Goal: Task Accomplishment & Management: Complete application form

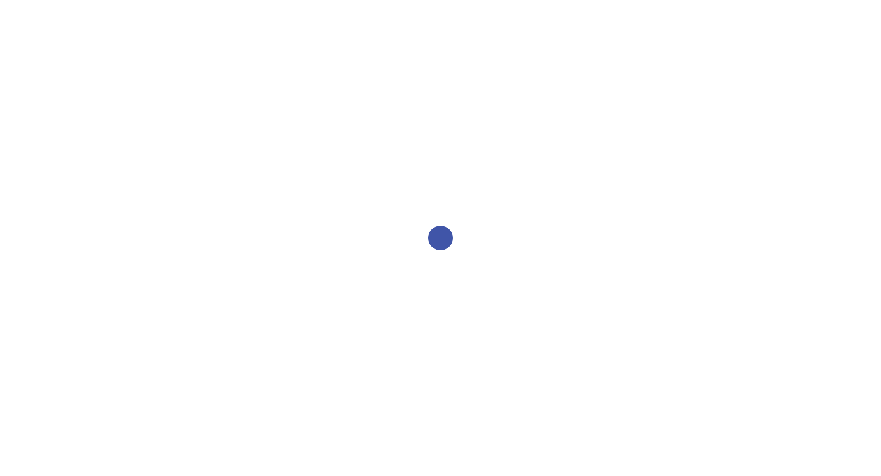
click at [517, 236] on div at bounding box center [440, 238] width 881 height 476
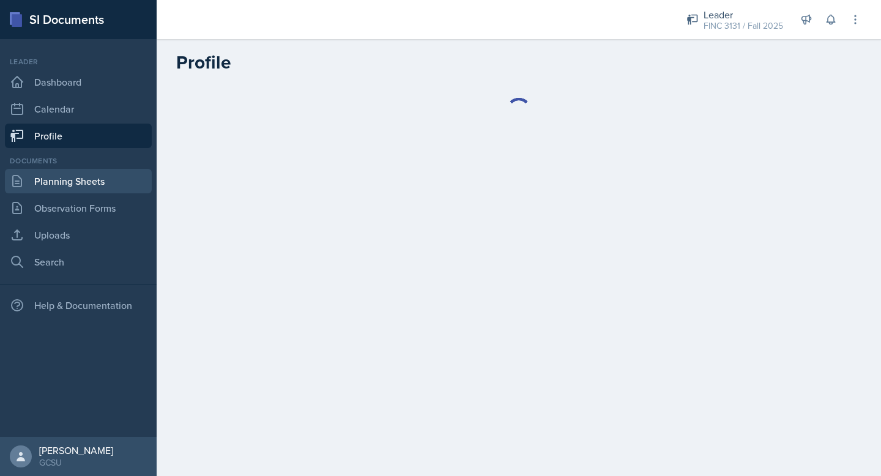
click at [106, 177] on link "Planning Sheets" at bounding box center [78, 181] width 147 height 24
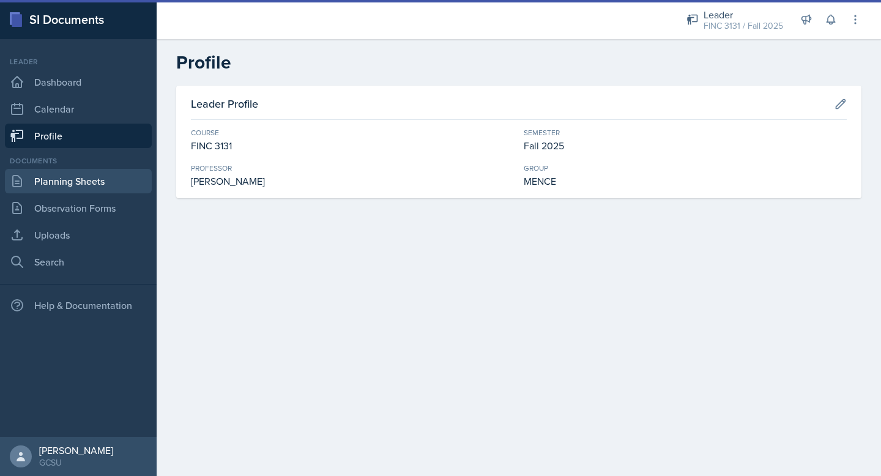
click at [84, 189] on link "Planning Sheets" at bounding box center [78, 181] width 147 height 24
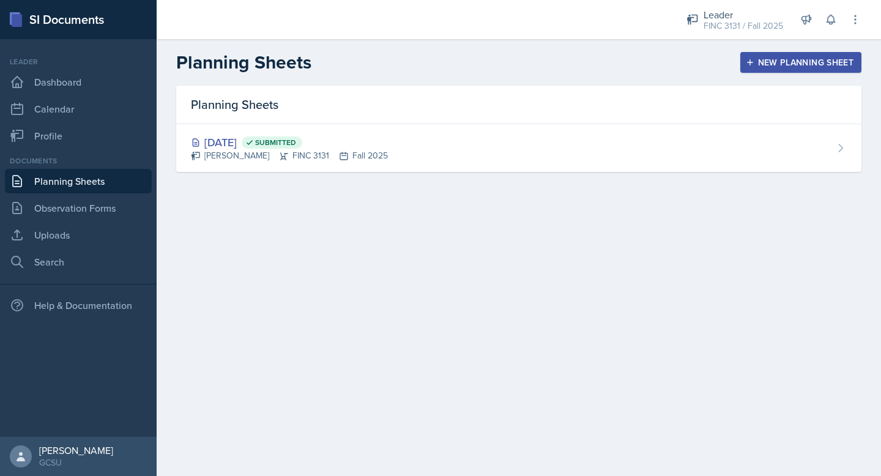
click at [783, 60] on div "New Planning Sheet" at bounding box center [800, 63] width 105 height 10
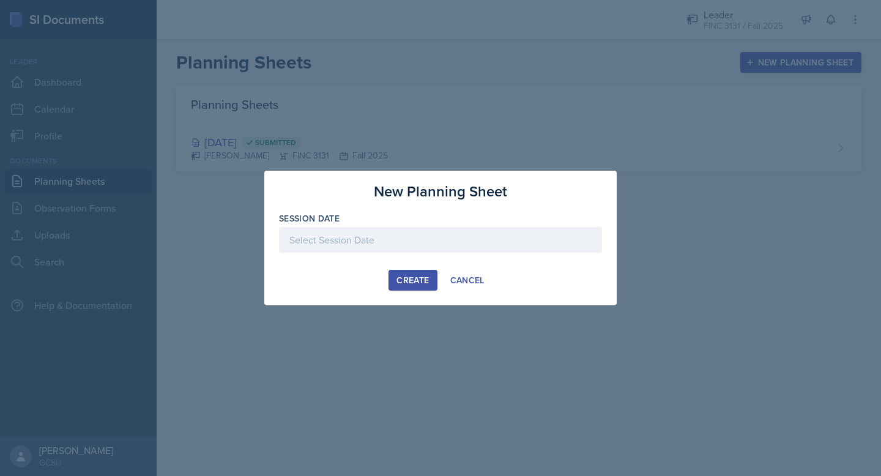
click at [426, 250] on div at bounding box center [440, 240] width 323 height 26
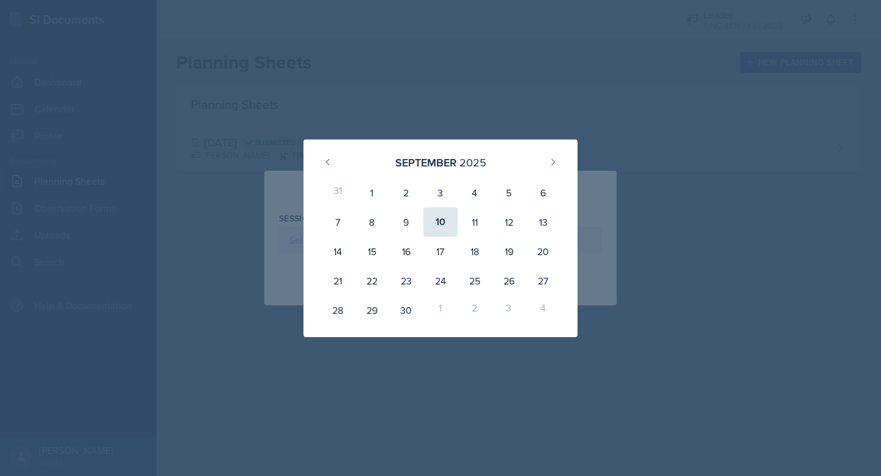
click at [438, 218] on div "10" at bounding box center [441, 221] width 34 height 29
type input "[DATE]"
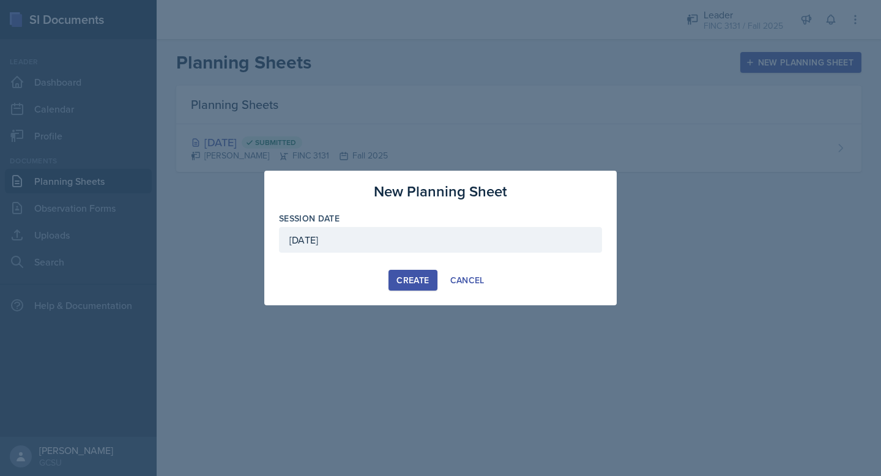
click at [403, 283] on div "Create" at bounding box center [413, 280] width 32 height 10
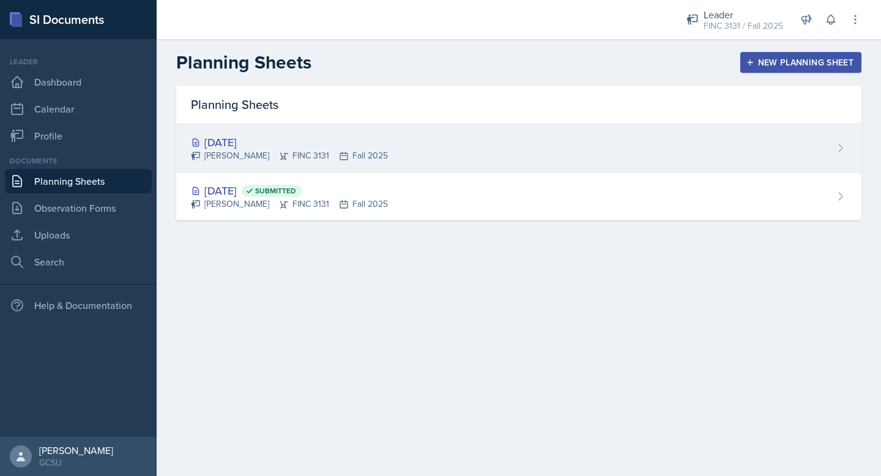
click at [486, 136] on div "[DATE] [PERSON_NAME] FINC 3131 Fall 2025" at bounding box center [518, 148] width 685 height 48
click at [842, 142] on icon at bounding box center [841, 148] width 12 height 12
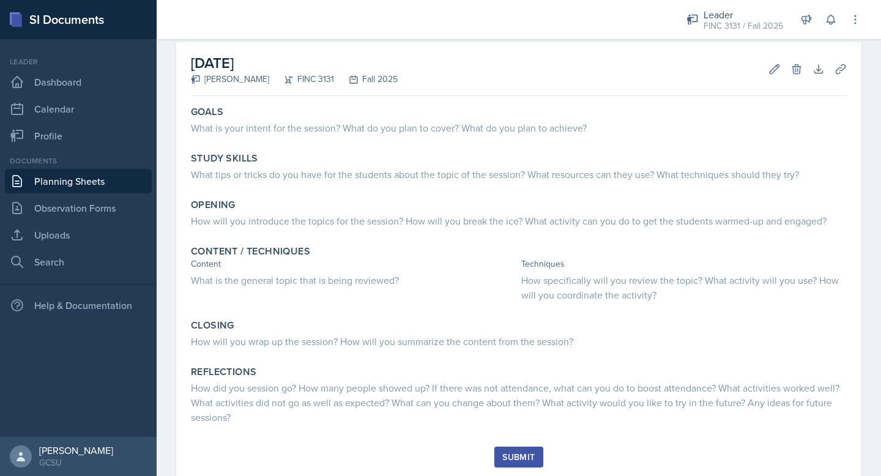
scroll to position [56, 0]
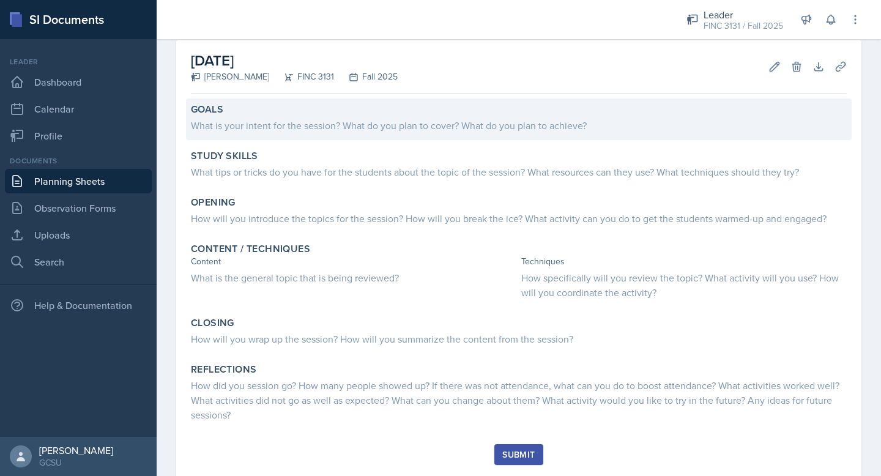
click at [409, 112] on div "Goals" at bounding box center [519, 109] width 656 height 12
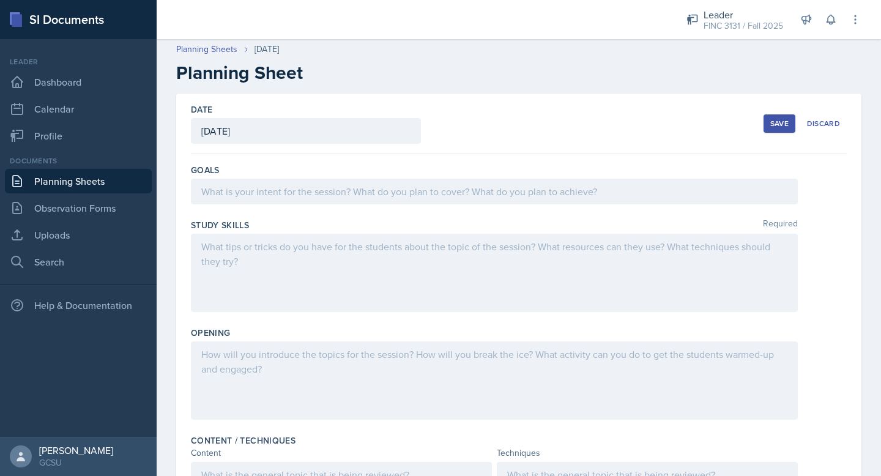
scroll to position [24, 0]
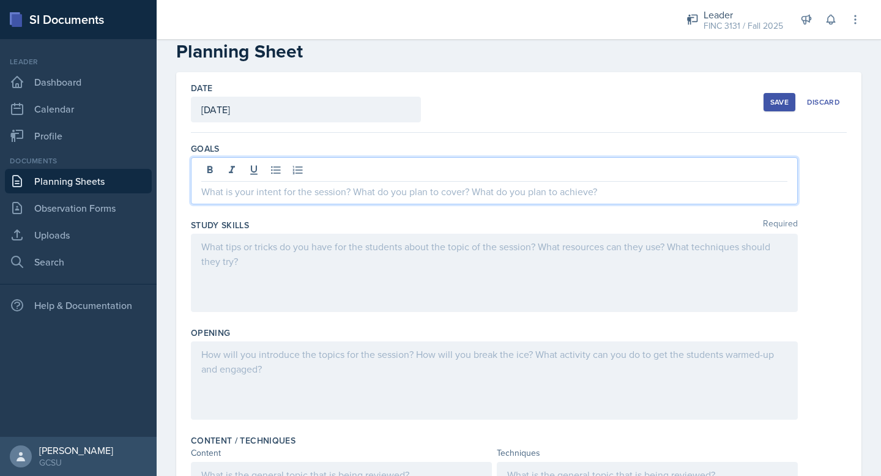
click at [424, 190] on p at bounding box center [494, 191] width 586 height 15
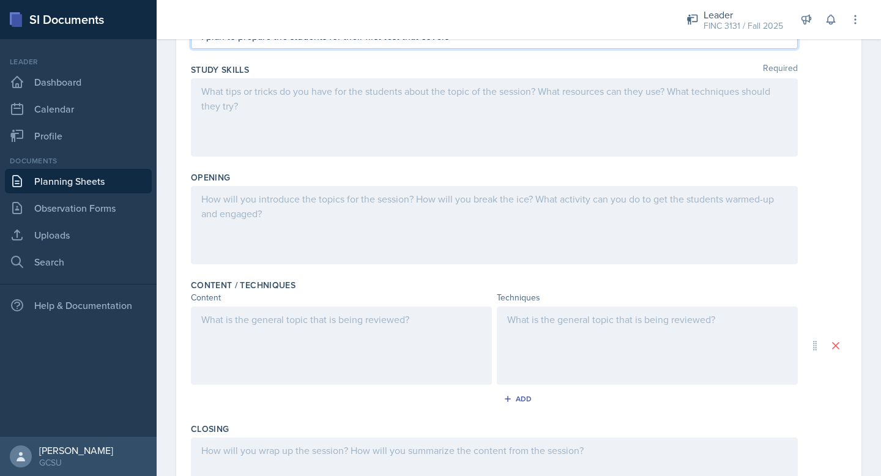
scroll to position [180, 0]
click at [515, 110] on div at bounding box center [494, 117] width 607 height 78
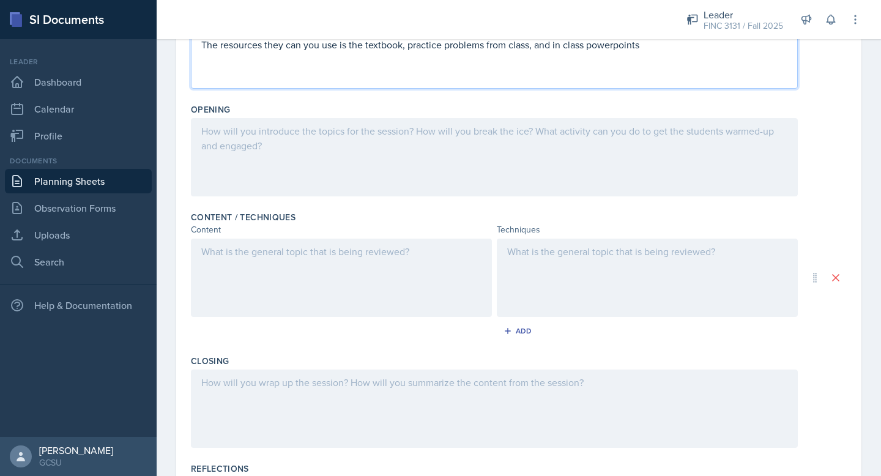
scroll to position [231, 0]
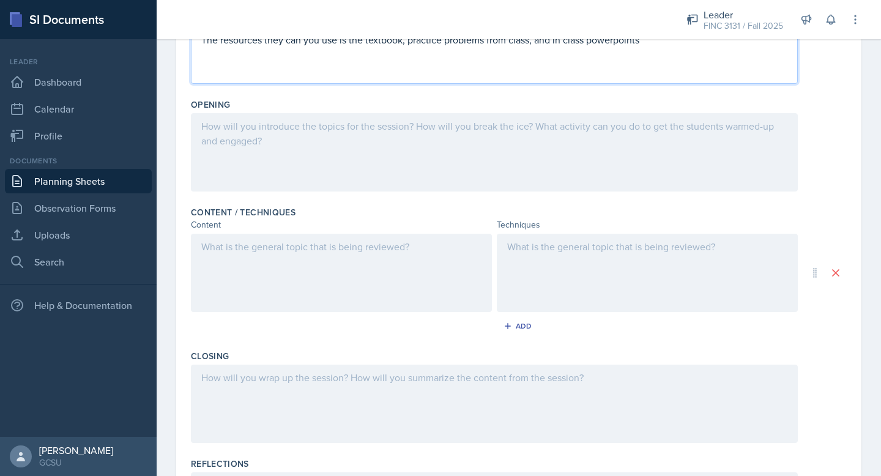
click at [614, 40] on p "The resources they can you use is the textbook, practice problems from class, a…" at bounding box center [494, 39] width 586 height 15
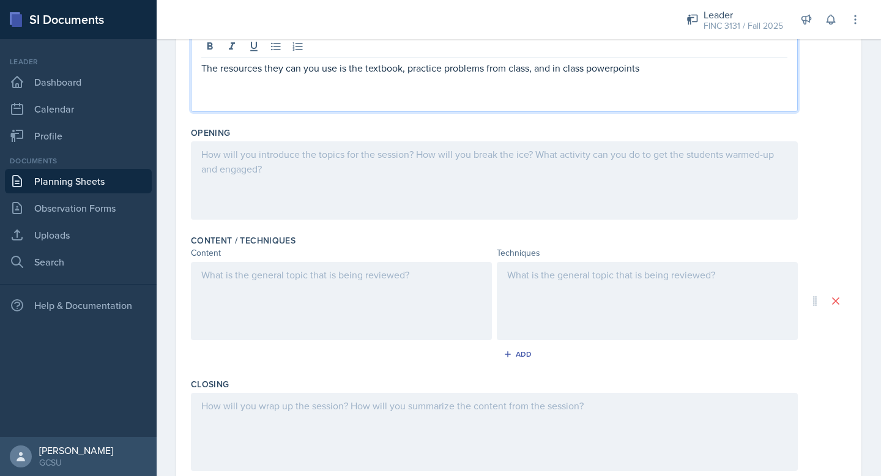
scroll to position [189, 0]
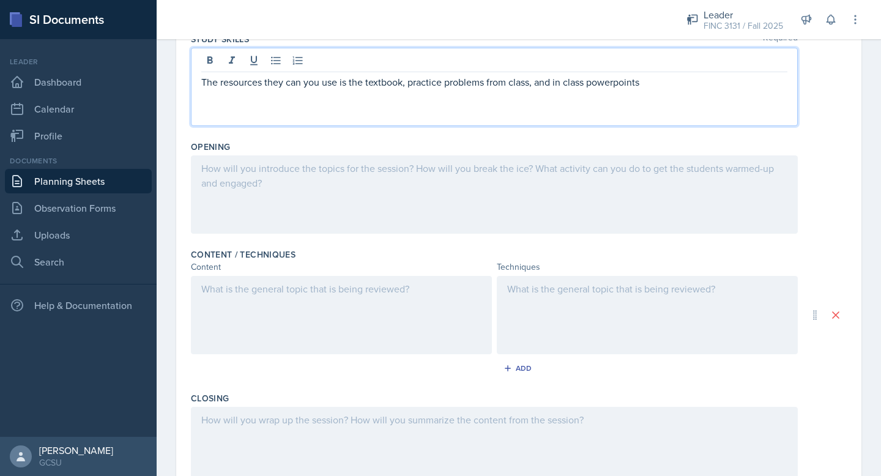
click at [433, 205] on div at bounding box center [494, 194] width 607 height 78
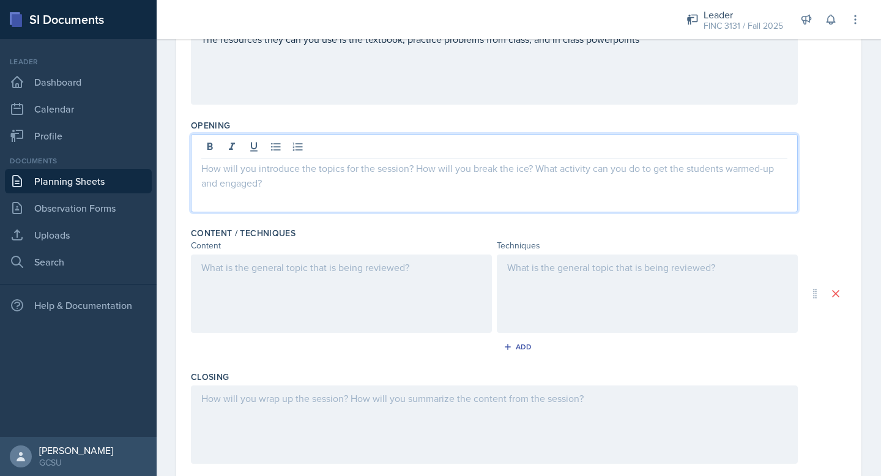
scroll to position [220, 0]
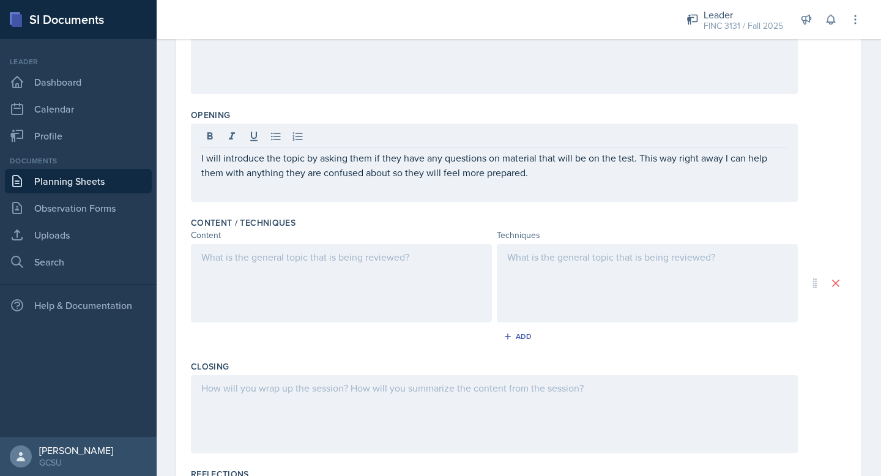
click at [274, 275] on div at bounding box center [341, 283] width 301 height 78
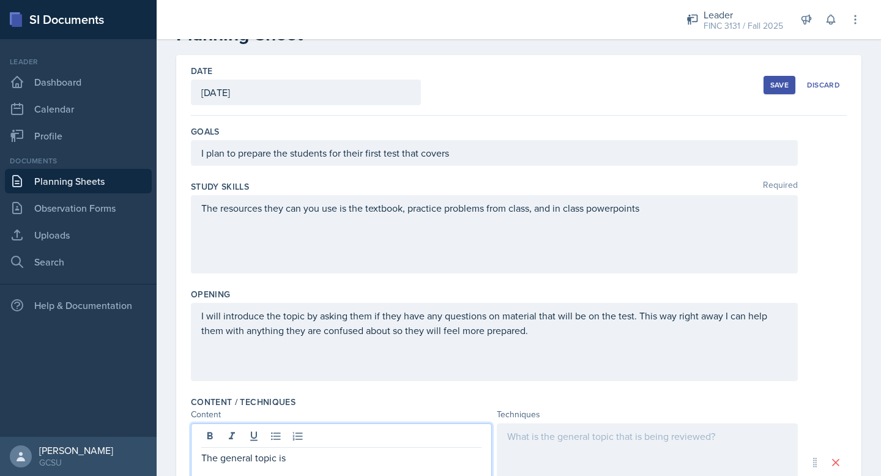
scroll to position [0, 0]
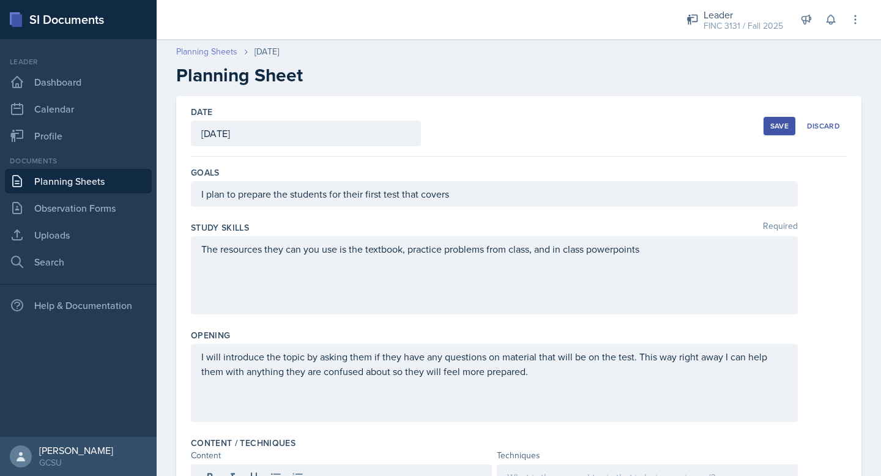
click at [207, 51] on link "Planning Sheets" at bounding box center [206, 51] width 61 height 13
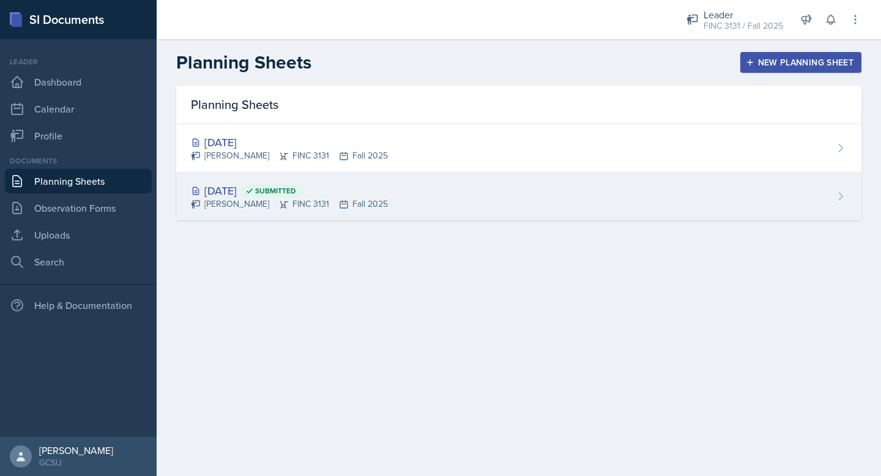
click at [253, 200] on div "Ella Thomas FINC 3131 Fall 2025" at bounding box center [289, 204] width 197 height 13
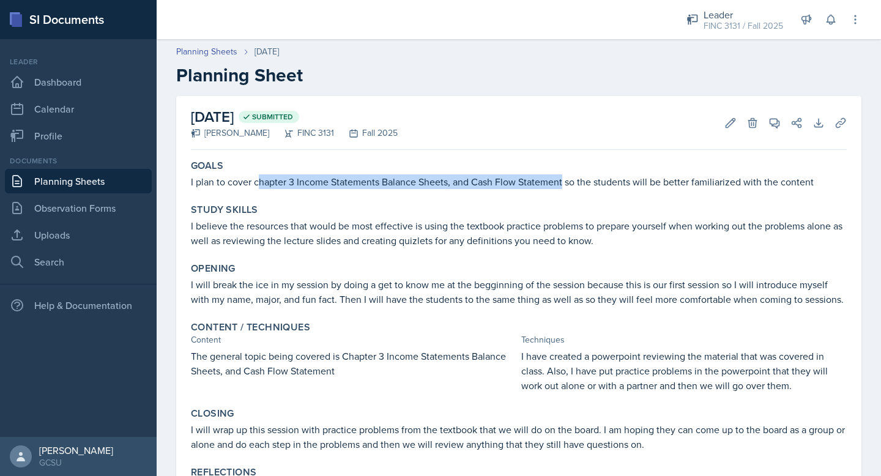
drag, startPoint x: 257, startPoint y: 182, endPoint x: 562, endPoint y: 182, distance: 305.4
click at [562, 182] on p "I plan to cover chapter 3 Income Statements Balance Sheets, and Cash Flow State…" at bounding box center [519, 181] width 656 height 15
drag, startPoint x: 254, startPoint y: 184, endPoint x: 564, endPoint y: 179, distance: 309.7
click at [564, 179] on p "I plan to cover chapter 3 Income Statements Balance Sheets, and Cash Flow State…" at bounding box center [519, 181] width 656 height 15
copy p "chapter 3 Income Statements Balance Sheets, and Cash Flow Statement"
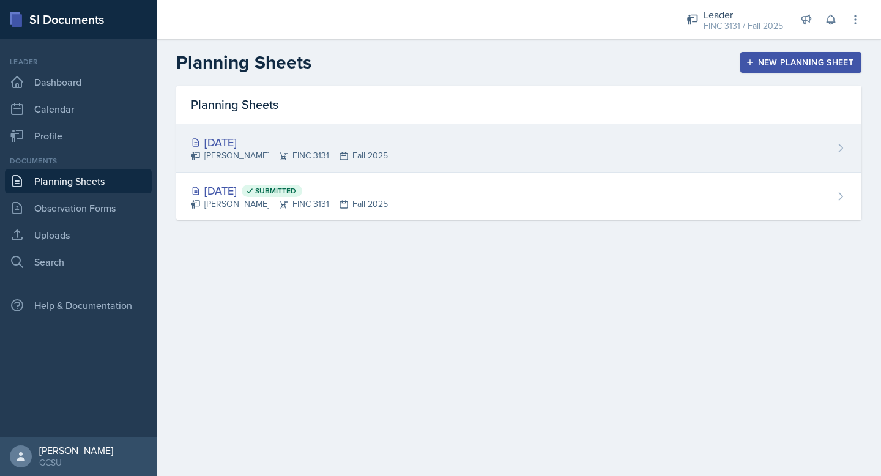
click at [348, 150] on div "Ella Thomas FINC 3131 Fall 2025" at bounding box center [289, 155] width 197 height 13
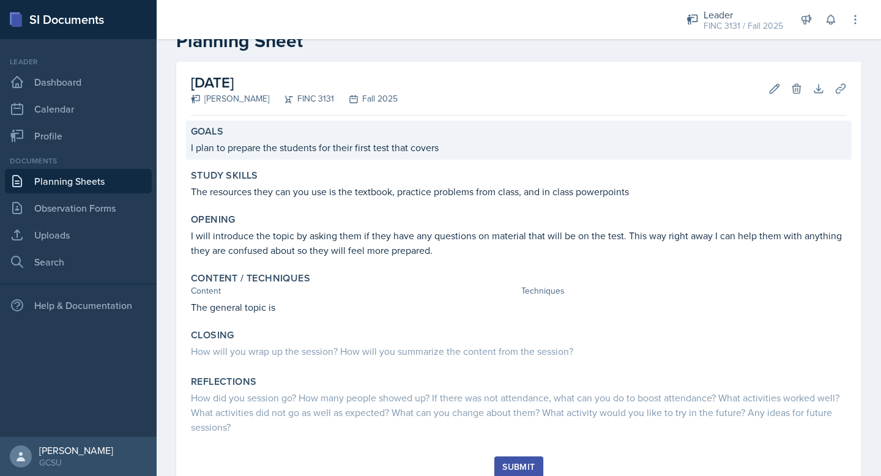
scroll to position [80, 0]
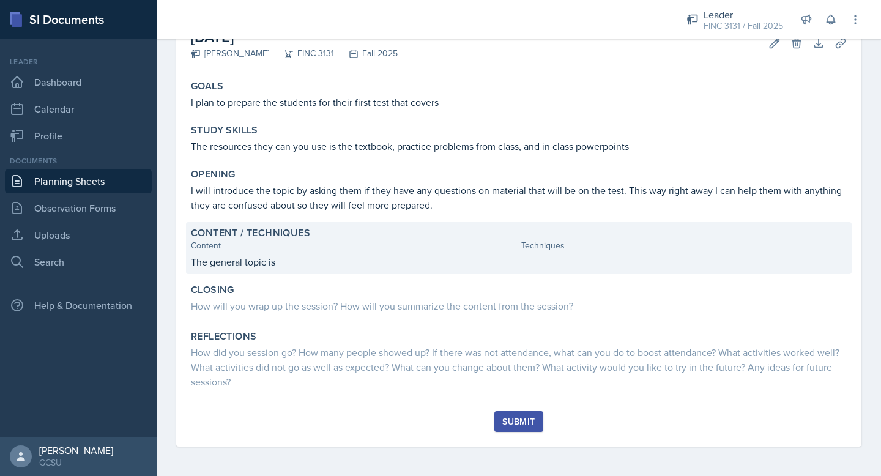
click at [284, 263] on p "The general topic is" at bounding box center [354, 262] width 326 height 15
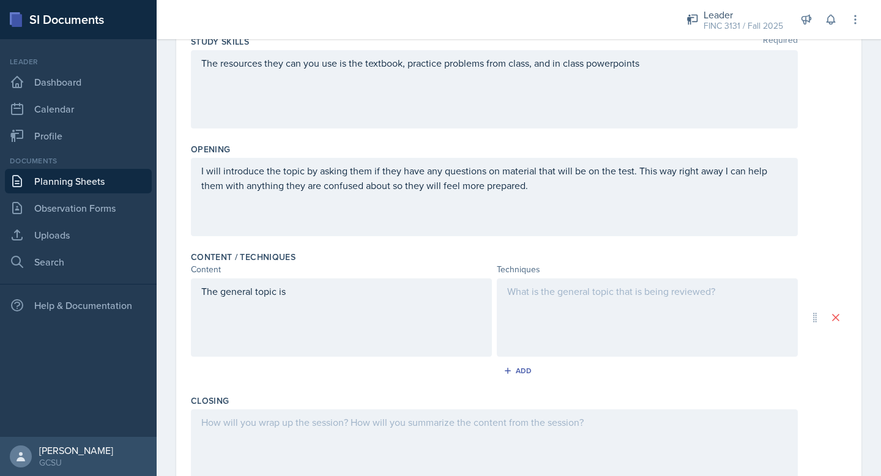
click at [308, 293] on p "The general topic is" at bounding box center [341, 291] width 280 height 15
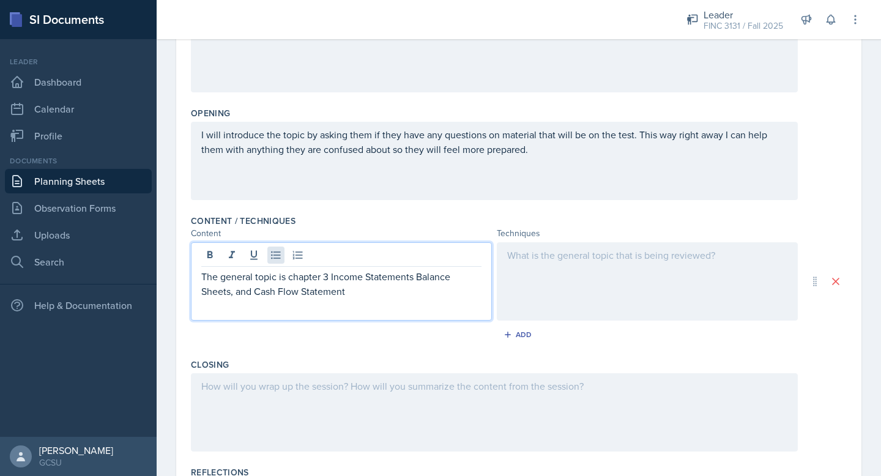
scroll to position [223, 0]
click at [291, 275] on p "The general topic is chapter 3 Income Statements Balance Sheets, and Cash Flow …" at bounding box center [341, 282] width 280 height 29
click at [381, 282] on p "The general topic is Chapter 3 Income Statements Balance Sheets, and Cash Flow …" at bounding box center [341, 282] width 280 height 29
click at [368, 292] on p "The general topic is Chapter 3 Income Statements Balance Sheets, and Cash Flow …" at bounding box center [341, 282] width 280 height 29
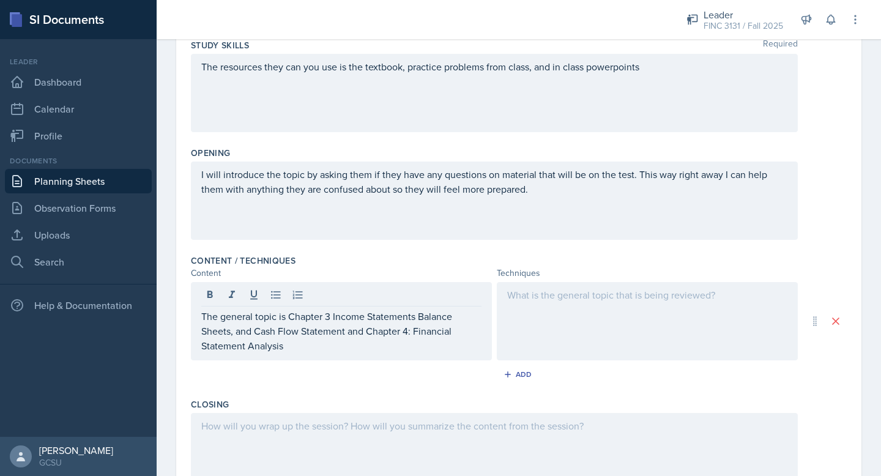
click at [540, 321] on div at bounding box center [647, 321] width 301 height 78
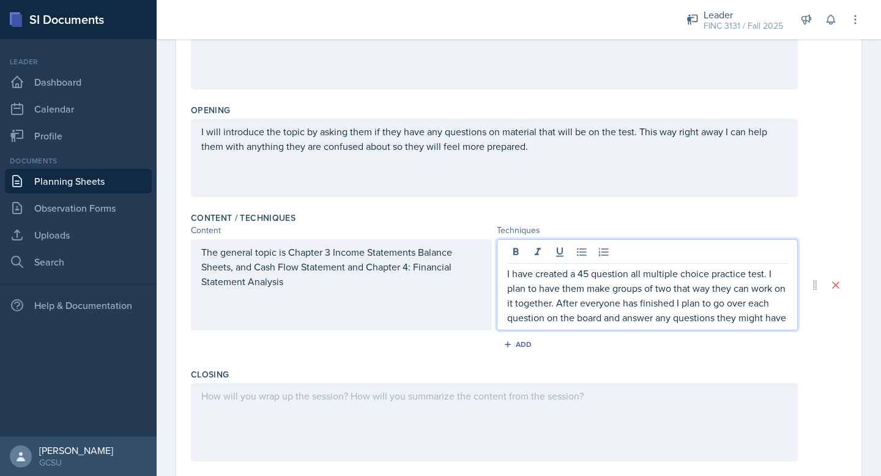
scroll to position [242, 0]
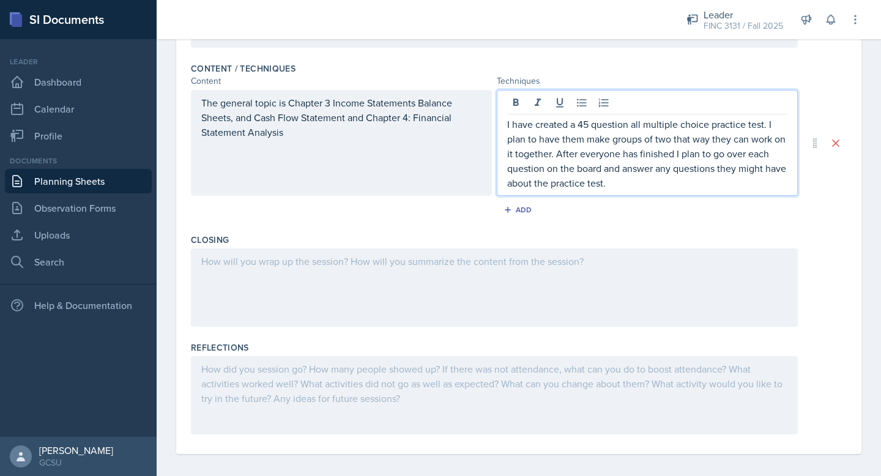
click at [447, 280] on div at bounding box center [494, 287] width 607 height 78
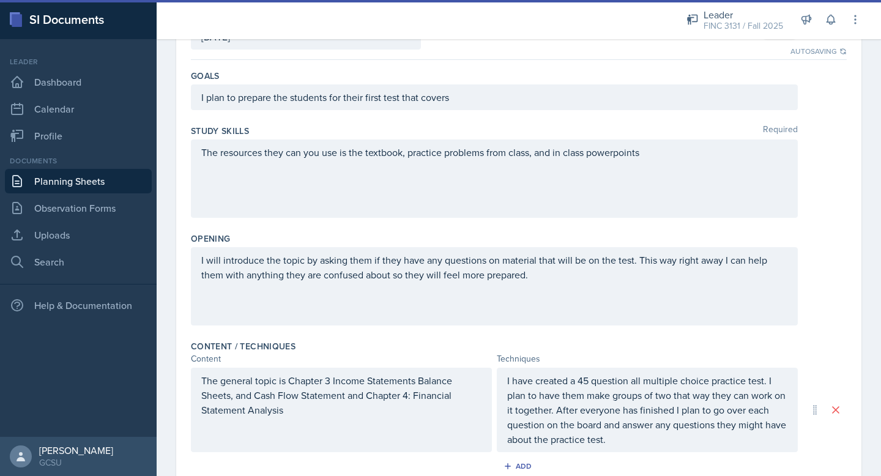
scroll to position [118, 0]
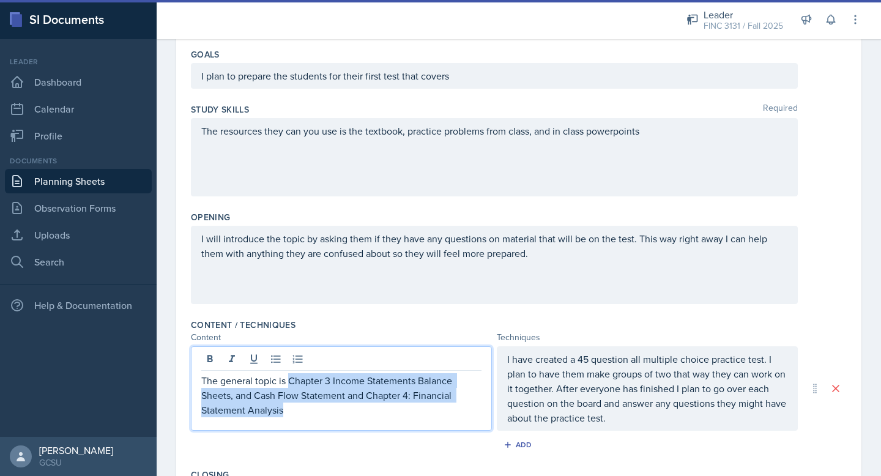
drag, startPoint x: 291, startPoint y: 380, endPoint x: 304, endPoint y: 425, distance: 47.1
click at [304, 425] on div "The general topic is Chapter 3 Income Statements Balance Sheets, and Cash Flow …" at bounding box center [341, 388] width 301 height 84
copy p "Chapter 3 Income Statements Balance Sheets, and Cash Flow Statement and Chapter…"
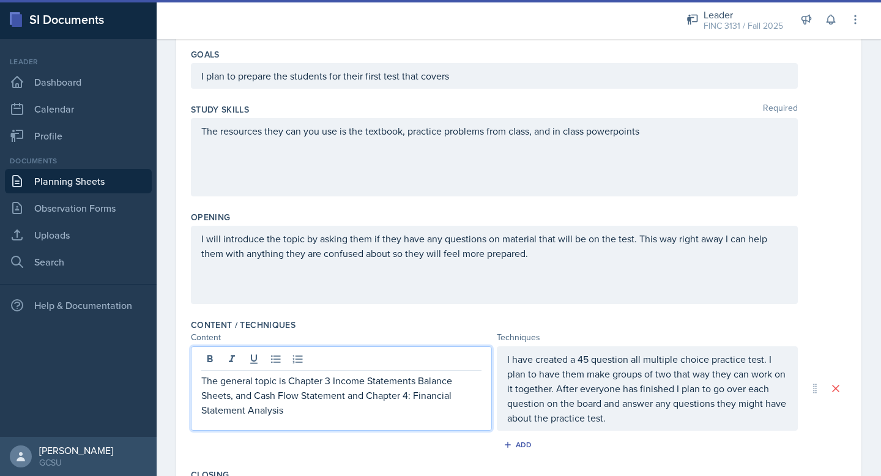
click at [495, 78] on p "I plan to prepare the students for their first test that covers" at bounding box center [494, 76] width 586 height 15
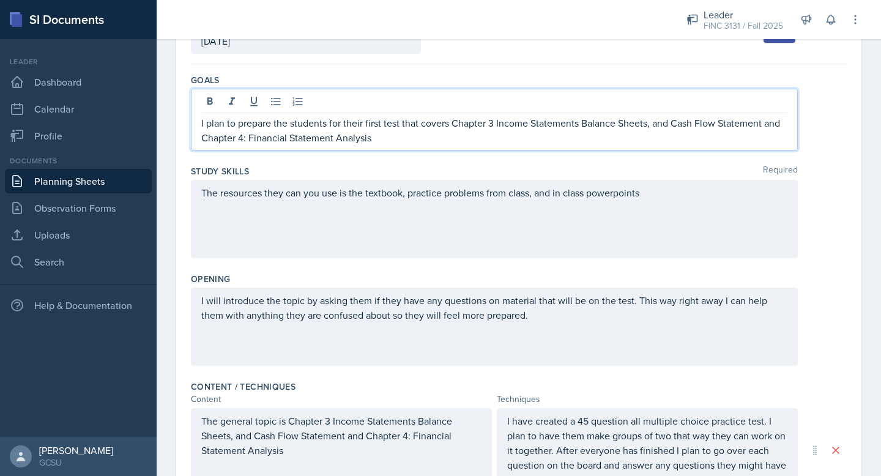
scroll to position [0, 0]
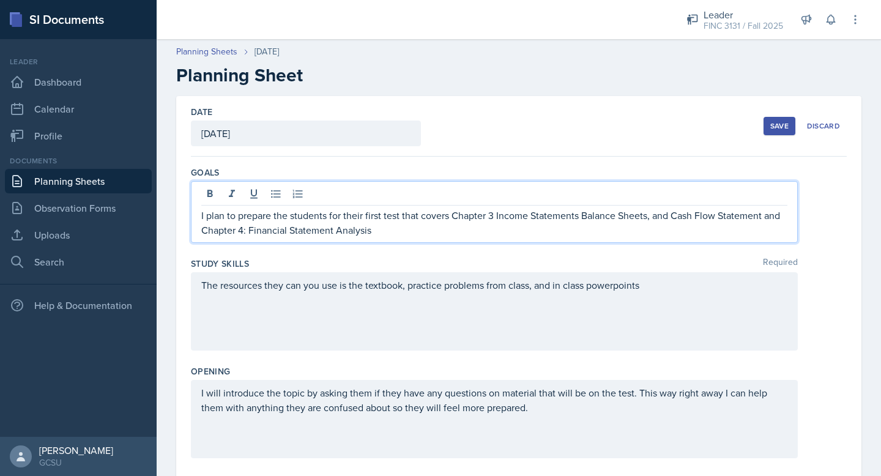
click at [780, 125] on div "Save" at bounding box center [780, 126] width 18 height 10
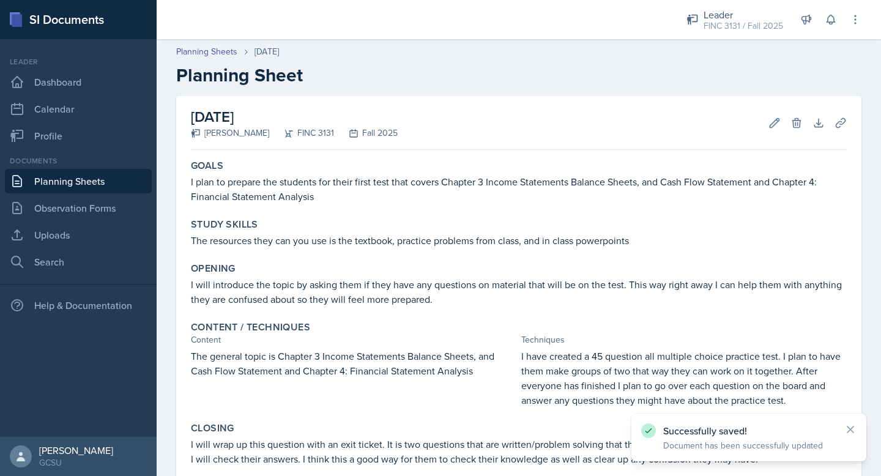
scroll to position [151, 0]
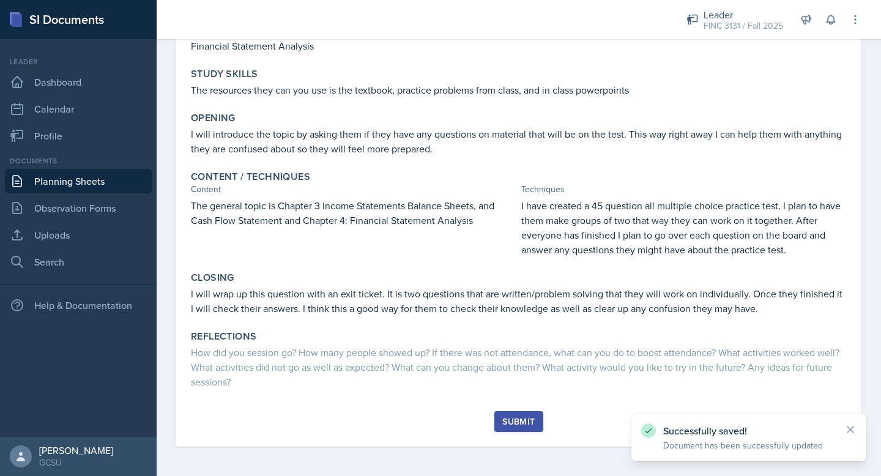
click at [531, 419] on div "Submit" at bounding box center [518, 422] width 32 height 10
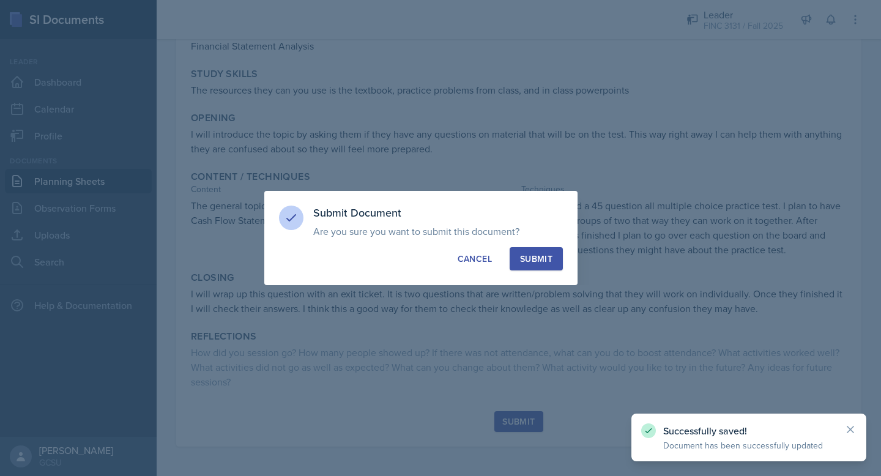
click at [548, 253] on div "Submit" at bounding box center [536, 259] width 32 height 12
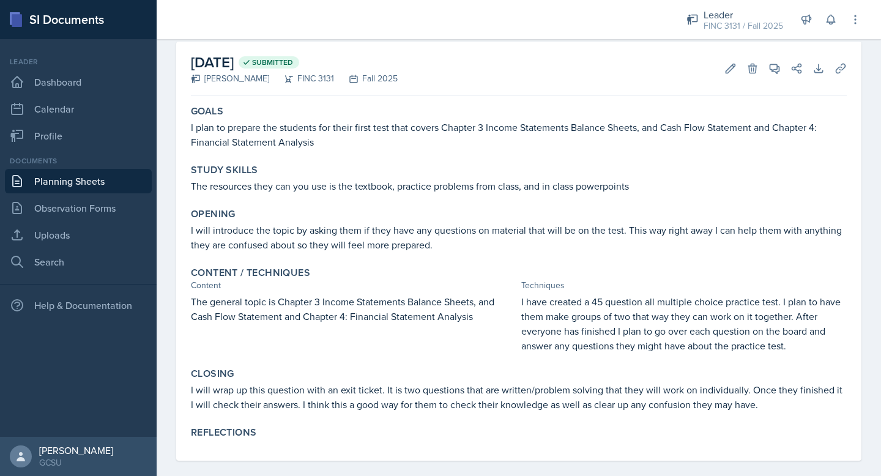
scroll to position [0, 0]
